Goal: Find specific page/section

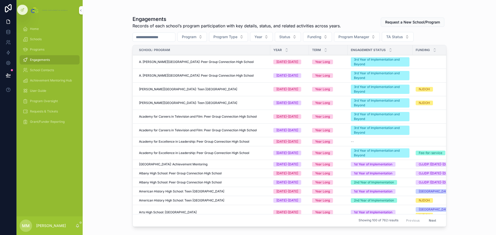
click at [44, 99] on span "Program Oversight" at bounding box center [44, 101] width 28 height 4
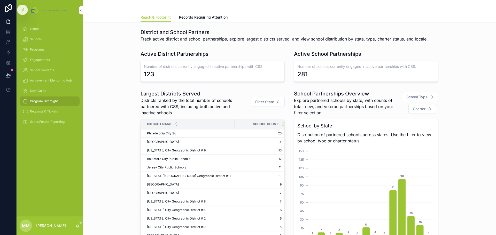
click at [267, 101] on span "Filter State" at bounding box center [264, 101] width 19 height 5
click at [241, 157] on div "CA" at bounding box center [266, 156] width 72 height 8
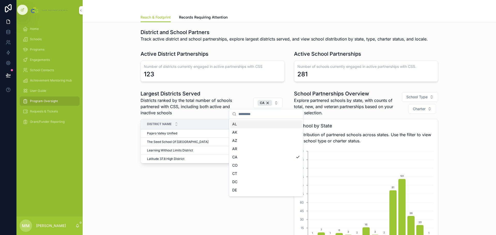
click at [235, 101] on span "Districts ranked by the total number of schools partnered with CSS, including b…" at bounding box center [192, 106] width 105 height 19
click at [266, 102] on div "CA" at bounding box center [264, 103] width 14 height 6
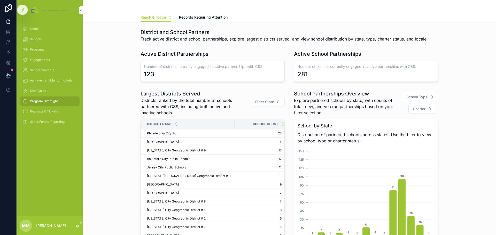
click at [38, 61] on span "Engagements" at bounding box center [40, 60] width 20 height 4
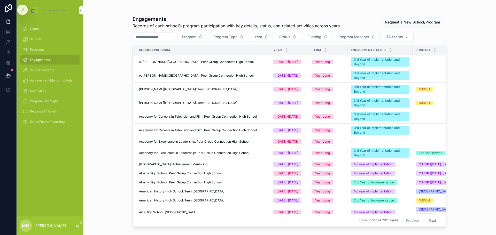
click at [234, 75] on span "A. [PERSON_NAME][GEOGRAPHIC_DATA]: Peer Group Connection High School" at bounding box center [196, 76] width 115 height 4
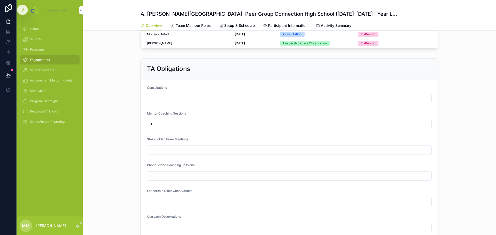
scroll to position [323, 0]
